Goal: Information Seeking & Learning: Learn about a topic

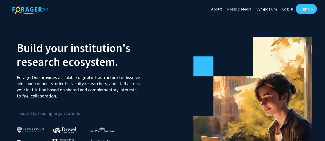
click at [300, 5] on link "Sign Up" at bounding box center [306, 9] width 21 height 10
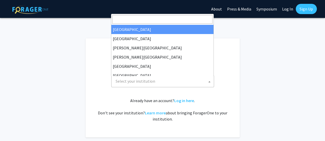
click at [184, 78] on span "Select your institution" at bounding box center [163, 81] width 100 height 11
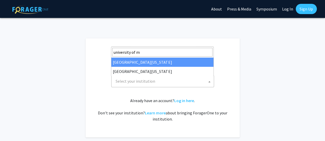
type input "university of m"
select select "31"
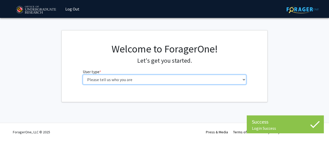
click at [116, 80] on select "Please tell us who you are Undergraduate Student Master's Student Doctoral Cand…" at bounding box center [165, 80] width 164 height 10
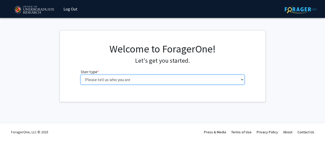
select select "2: masters"
click at [81, 75] on select "Please tell us who you are Undergraduate Student Master's Student Doctoral Cand…" at bounding box center [163, 80] width 164 height 10
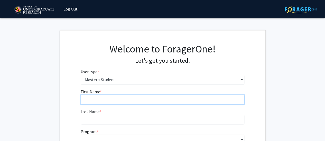
click at [127, 100] on input "First Name * required" at bounding box center [163, 100] width 164 height 10
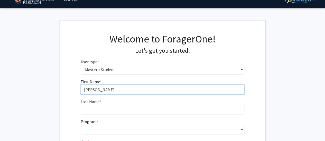
scroll to position [10, 0]
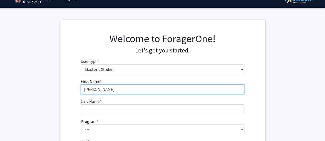
type input "[PERSON_NAME]"
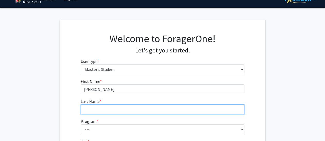
click at [102, 108] on input "Last Name * required" at bounding box center [163, 110] width 164 height 10
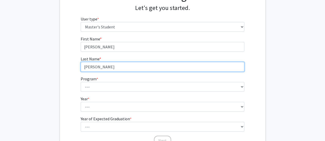
type input "[PERSON_NAME]"
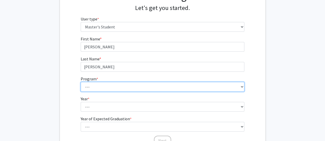
click at [99, 85] on select "--- Accounting Aerospace Engineering Agricultural and Resource Economics Americ…" at bounding box center [163, 87] width 164 height 10
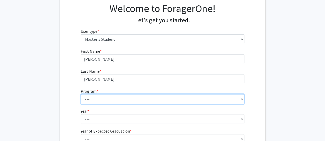
scroll to position [40, 0]
click at [96, 101] on select "--- Accounting Aerospace Engineering Agricultural and Resource Economics Americ…" at bounding box center [163, 100] width 164 height 10
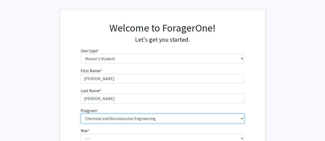
scroll to position [21, 0]
click at [110, 116] on select "--- Accounting Aerospace Engineering Agricultural and Resource Economics Americ…" at bounding box center [163, 119] width 164 height 10
select select "89: 2076"
click at [120, 118] on select "--- Accounting Aerospace Engineering Agricultural and Resource Economics Americ…" at bounding box center [163, 119] width 164 height 10
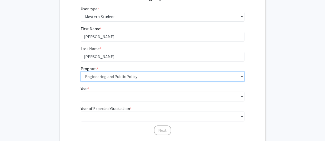
scroll to position [63, 0]
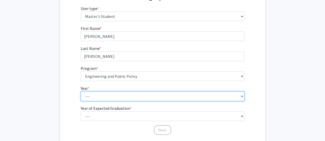
click at [109, 94] on select "--- First Year Second Year" at bounding box center [163, 97] width 164 height 10
select select "2: second_year"
click at [81, 92] on select "--- First Year Second Year" at bounding box center [163, 97] width 164 height 10
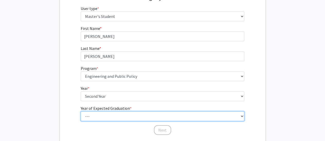
click at [103, 115] on select "--- 2025 2026 2027 2028 2029 2030 2031 2032 2033 2034" at bounding box center [163, 117] width 164 height 10
select select "2: 2026"
click at [81, 112] on select "--- 2025 2026 2027 2028 2029 2030 2031 2032 2033 2034" at bounding box center [163, 117] width 164 height 10
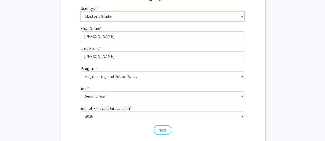
click at [114, 18] on select "Please tell us who you are Undergraduate Student Master's Student Doctoral Cand…" at bounding box center [163, 17] width 164 height 10
select select "1: undergrad"
click at [81, 12] on select "Please tell us who you are Undergraduate Student Master's Student Doctoral Cand…" at bounding box center [163, 17] width 164 height 10
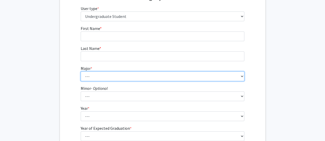
click at [104, 73] on select "---" at bounding box center [163, 77] width 164 height 10
click at [236, 78] on select "---" at bounding box center [163, 77] width 164 height 10
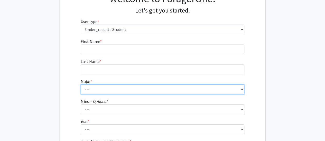
scroll to position [50, 0]
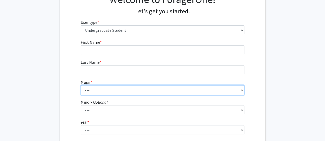
click at [232, 88] on select "--- Accounting Aerospace Engineering African American and Africana Studies Agri…" at bounding box center [163, 90] width 164 height 10
select select "24: 2325"
click at [81, 85] on select "--- Accounting Aerospace Engineering African American and Africana Studies Agri…" at bounding box center [163, 90] width 164 height 10
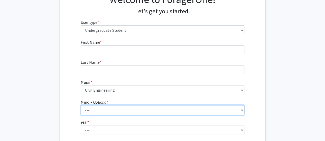
click at [98, 107] on select "--- Actuarial Mathematics Advanced Cybersecurity Experience for Students Africa…" at bounding box center [163, 111] width 164 height 10
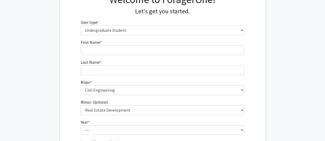
click at [36, 63] on fg-get-started "Welcome to ForagerOne! Let's get you started. User type * required Please tell …" at bounding box center [162, 82] width 325 height 203
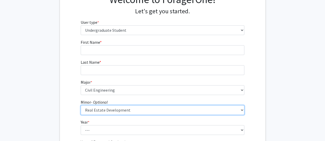
click at [106, 111] on select "--- Actuarial Mathematics Advanced Cybersecurity Experience for Students Africa…" at bounding box center [163, 111] width 164 height 10
select select "0: null"
click at [81, 106] on select "--- Actuarial Mathematics Advanced Cybersecurity Experience for Students Africa…" at bounding box center [163, 111] width 164 height 10
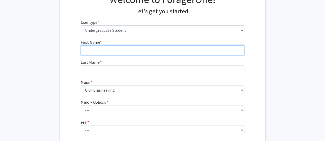
click at [93, 52] on input "First Name * required" at bounding box center [163, 50] width 164 height 10
type input "[PERSON_NAME]"
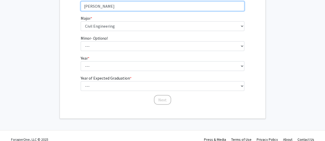
scroll to position [114, 0]
type input "[PERSON_NAME]"
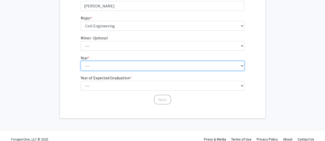
click at [103, 62] on select "--- First-year Sophomore Junior Senior Postbaccalaureate Certificate" at bounding box center [163, 66] width 164 height 10
select select "4: senior"
click at [81, 61] on select "--- First-year Sophomore Junior Senior Postbaccalaureate Certificate" at bounding box center [163, 66] width 164 height 10
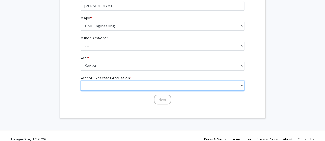
click at [111, 88] on select "--- 2025 2026 2027 2028 2029 2030 2031 2032 2033 2034" at bounding box center [163, 86] width 164 height 10
select select "2: 2026"
click at [81, 81] on select "--- 2025 2026 2027 2028 2029 2030 2031 2032 2033 2034" at bounding box center [163, 86] width 164 height 10
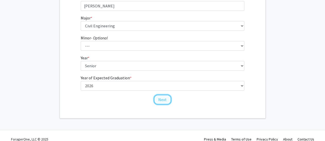
click at [157, 96] on button "Next" at bounding box center [162, 100] width 17 height 10
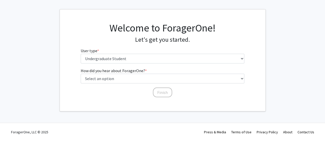
scroll to position [0, 0]
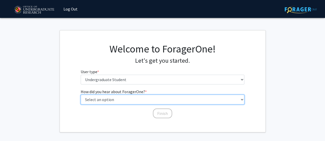
click at [155, 102] on select "Select an option Peer/student recommendation Faculty/staff recommendation Unive…" at bounding box center [163, 100] width 164 height 10
select select "3: university_website"
click at [81, 95] on select "Select an option Peer/student recommendation Faculty/staff recommendation Unive…" at bounding box center [163, 100] width 164 height 10
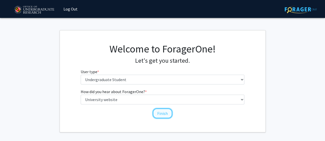
click at [165, 110] on button "Finish" at bounding box center [162, 114] width 19 height 10
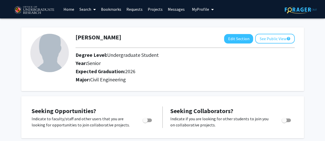
click at [95, 9] on icon at bounding box center [94, 9] width 3 height 4
click at [96, 22] on span "Faculty/Staff" at bounding box center [96, 23] width 38 height 10
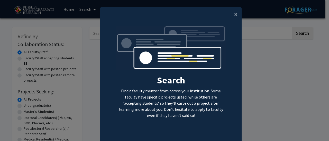
scroll to position [29, 0]
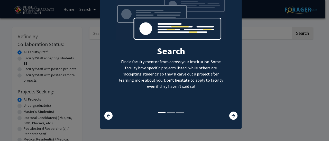
click at [227, 115] on div at bounding box center [229, 116] width 23 height 8
click at [234, 117] on icon at bounding box center [233, 116] width 8 height 8
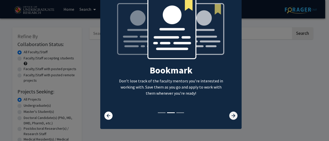
click at [234, 117] on icon at bounding box center [233, 116] width 8 height 8
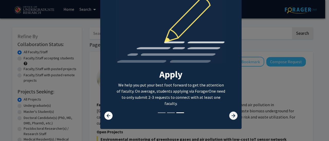
click at [234, 117] on icon at bounding box center [233, 116] width 8 height 8
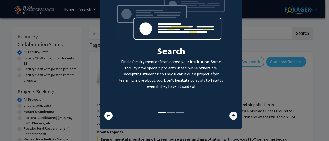
click at [234, 117] on icon at bounding box center [233, 116] width 8 height 8
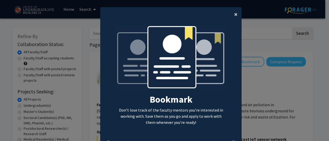
click at [233, 19] on button "×" at bounding box center [236, 14] width 12 height 14
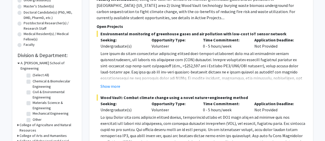
scroll to position [106, 0]
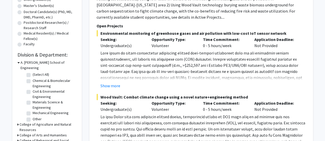
click at [33, 89] on label "Civil & Environmental Engineering" at bounding box center [54, 94] width 43 height 11
click at [33, 89] on input "Civil & Environmental Engineering" at bounding box center [34, 90] width 3 height 3
checkbox input "true"
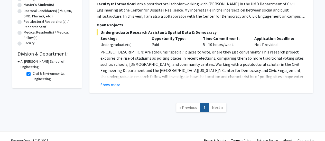
scroll to position [107, 0]
click at [20, 60] on div "A. [PERSON_NAME] School of Engineering" at bounding box center [46, 64] width 59 height 11
click at [19, 61] on icon at bounding box center [18, 61] width 2 height 5
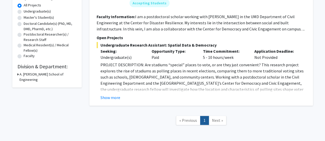
scroll to position [95, 0]
click at [109, 98] on button "Show more" at bounding box center [110, 97] width 20 height 6
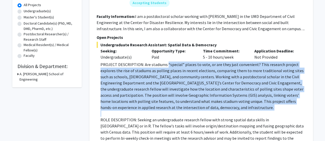
drag, startPoint x: 166, startPoint y: 64, endPoint x: 188, endPoint y: 114, distance: 54.8
click at [188, 114] on div "PROJECT DESCRIPTION: Are stadiums “special” places to vote, or are they just co…" at bounding box center [202, 130] width 205 height 136
click at [188, 114] on p at bounding box center [202, 114] width 205 height 6
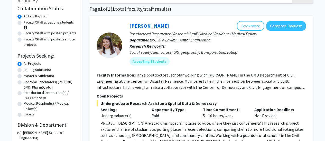
scroll to position [0, 0]
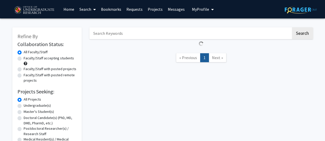
click at [93, 10] on span at bounding box center [93, 10] width 5 height 18
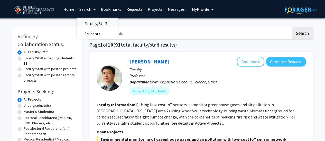
click at [94, 23] on span "Faculty/Staff" at bounding box center [96, 23] width 38 height 10
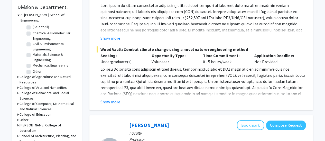
scroll to position [156, 0]
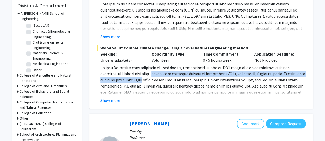
drag, startPoint x: 165, startPoint y: 73, endPoint x: 155, endPoint y: 83, distance: 14.0
click at [155, 83] on p at bounding box center [202, 120] width 205 height 111
click at [113, 100] on button "Show more" at bounding box center [110, 101] width 20 height 6
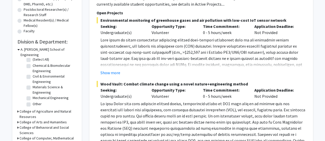
scroll to position [119, 0]
click at [33, 85] on label "Materials Science & Engineering" at bounding box center [54, 90] width 43 height 11
click at [33, 85] on input "Materials Science & Engineering" at bounding box center [34, 86] width 3 height 3
checkbox input "true"
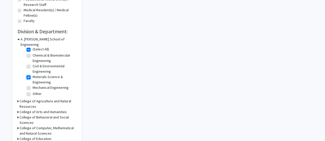
scroll to position [130, 0]
click at [33, 63] on label "Civil & Environmental Engineering" at bounding box center [54, 68] width 43 height 11
click at [33, 63] on input "Civil & Environmental Engineering" at bounding box center [34, 64] width 3 height 3
checkbox input "true"
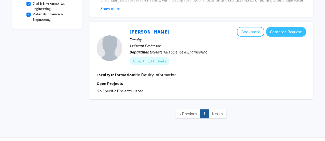
scroll to position [109, 0]
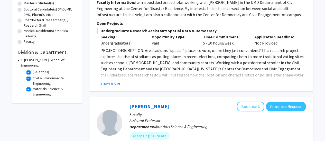
click at [33, 76] on label "Civil & Environmental Engineering" at bounding box center [54, 81] width 43 height 11
click at [33, 76] on input "Civil & Environmental Engineering" at bounding box center [34, 77] width 3 height 3
checkbox input "false"
checkbox input "true"
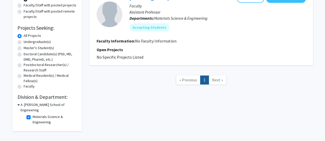
scroll to position [64, 0]
click at [33, 114] on label "Materials Science & Engineering" at bounding box center [54, 119] width 43 height 11
click at [33, 114] on input "Materials Science & Engineering" at bounding box center [34, 115] width 3 height 3
checkbox input "false"
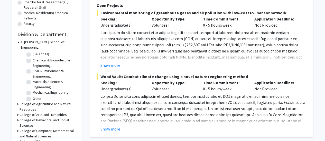
click at [33, 90] on label "Mechanical Engineering" at bounding box center [51, 92] width 36 height 5
click at [33, 90] on input "Mechanical Engineering" at bounding box center [34, 91] width 3 height 3
checkbox input "true"
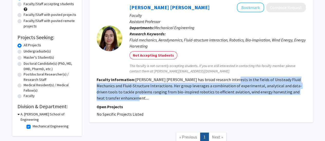
drag, startPoint x: 222, startPoint y: 78, endPoint x: 186, endPoint y: 99, distance: 41.5
click at [186, 99] on section "Faculty Information: [PERSON_NAME] [PERSON_NAME] has broad research interests i…" at bounding box center [201, 89] width 209 height 25
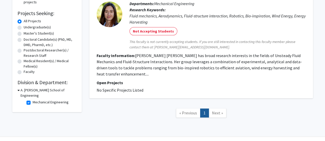
scroll to position [79, 0]
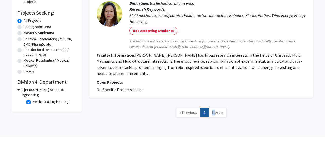
drag, startPoint x: 210, startPoint y: 113, endPoint x: 215, endPoint y: 111, distance: 5.4
click at [215, 111] on link "Next »" at bounding box center [217, 112] width 18 height 9
click at [215, 111] on span "Next »" at bounding box center [217, 112] width 11 height 5
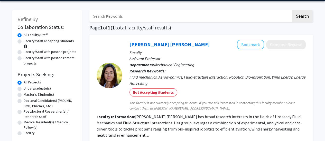
scroll to position [0, 0]
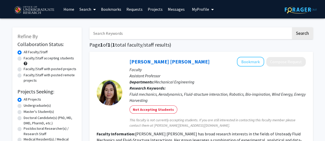
click at [74, 12] on link "Home" at bounding box center [69, 9] width 16 height 18
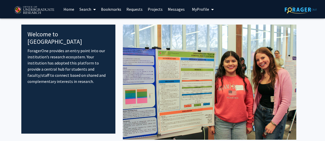
click at [149, 12] on link "Projects" at bounding box center [155, 9] width 20 height 18
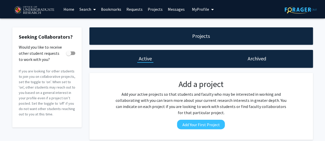
click at [72, 8] on link "Home" at bounding box center [69, 9] width 16 height 18
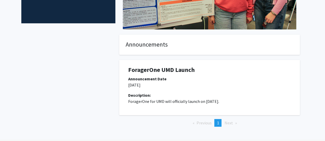
scroll to position [128, 0]
